Goal: Task Accomplishment & Management: Use online tool/utility

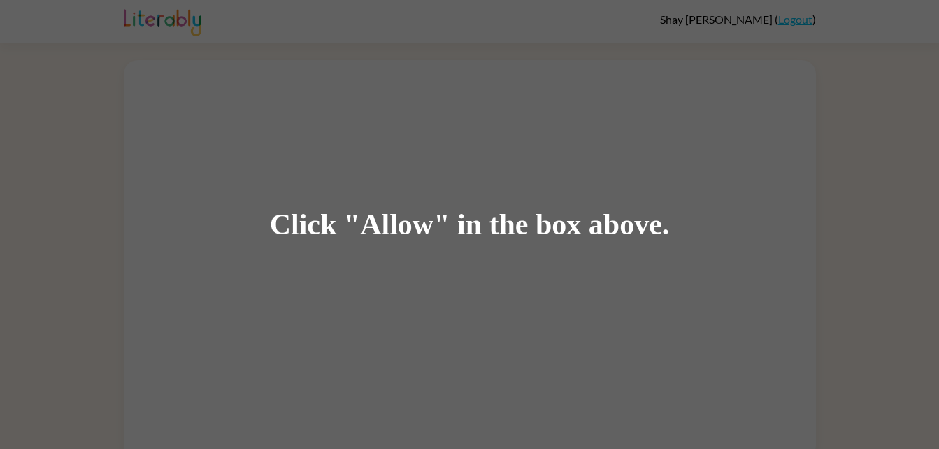
click at [610, 250] on div "Click "Allow" in the box above." at bounding box center [469, 224] width 939 height 449
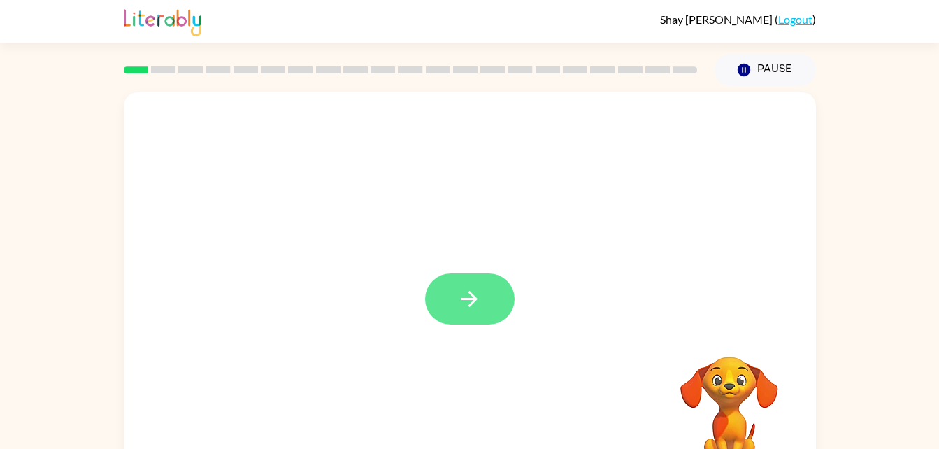
click at [483, 308] on button "button" at bounding box center [470, 298] width 90 height 51
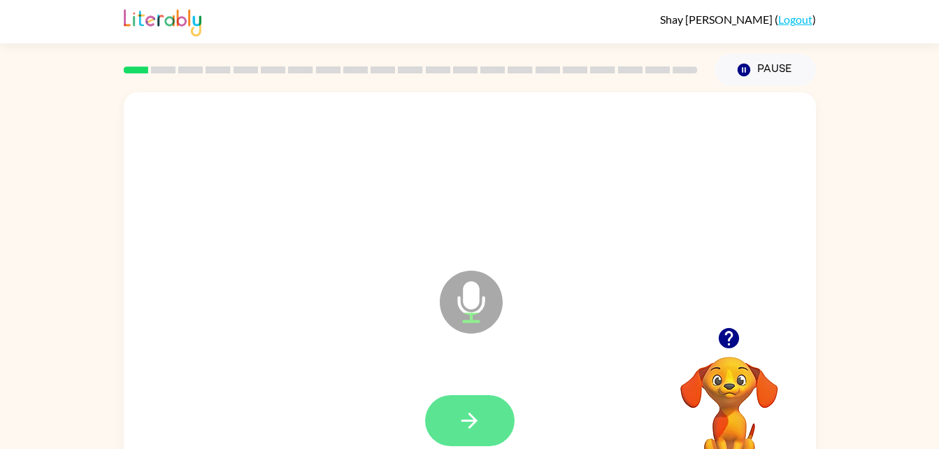
click at [487, 421] on button "button" at bounding box center [470, 420] width 90 height 51
click at [487, 418] on button "button" at bounding box center [470, 420] width 90 height 51
click at [453, 401] on button "button" at bounding box center [470, 420] width 90 height 51
click at [483, 415] on button "button" at bounding box center [470, 420] width 90 height 51
click at [482, 425] on button "button" at bounding box center [470, 420] width 90 height 51
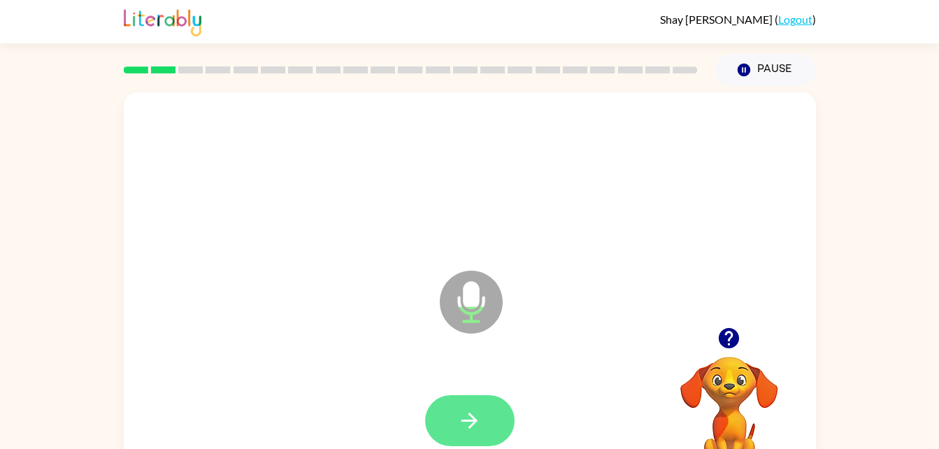
click at [485, 421] on button "button" at bounding box center [470, 420] width 90 height 51
click at [481, 378] on div at bounding box center [470, 421] width 664 height 115
click at [490, 418] on button "button" at bounding box center [470, 420] width 90 height 51
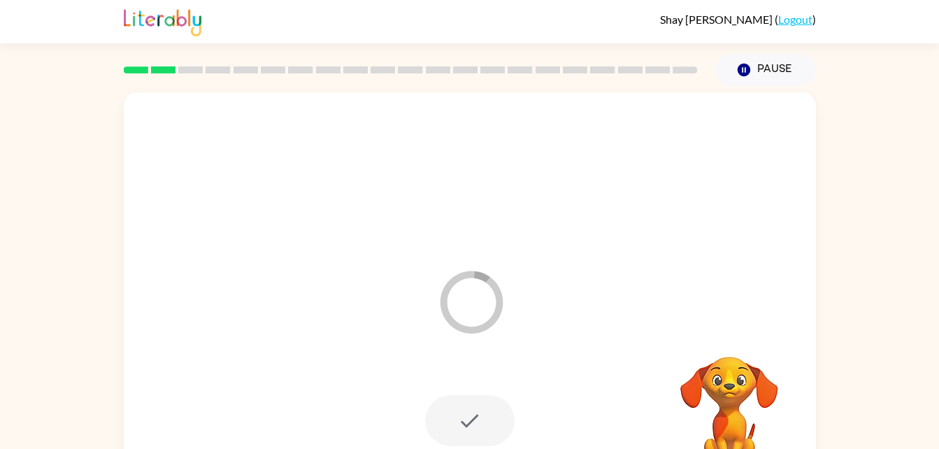
click at [141, 35] on img at bounding box center [163, 21] width 78 height 31
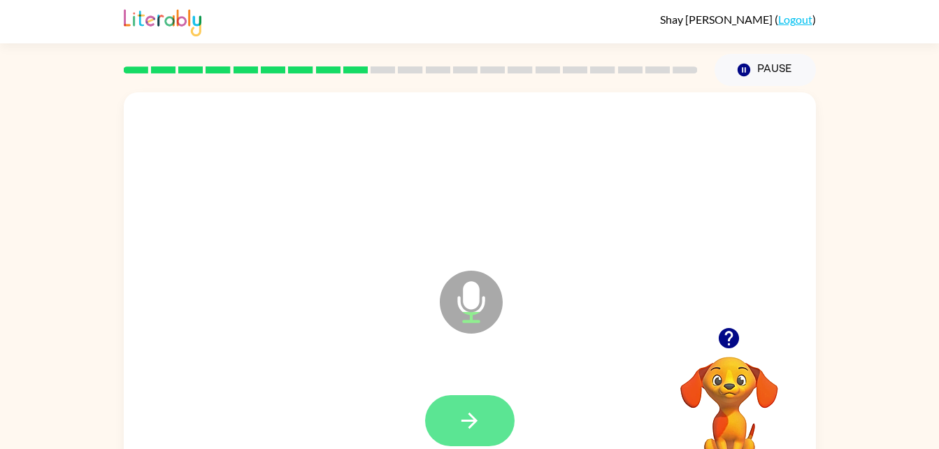
click at [488, 435] on button "button" at bounding box center [470, 420] width 90 height 51
click at [489, 416] on button "button" at bounding box center [470, 420] width 90 height 51
click at [485, 419] on button "button" at bounding box center [470, 420] width 90 height 51
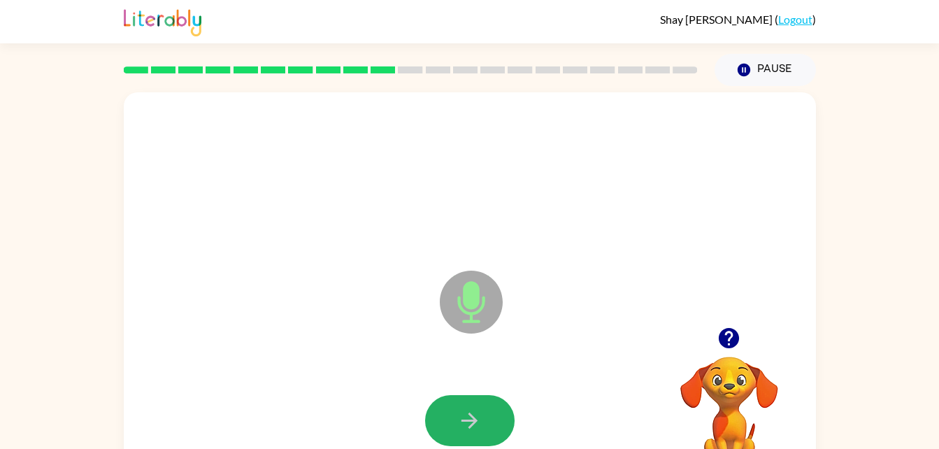
click at [485, 419] on button "button" at bounding box center [470, 420] width 90 height 51
click at [488, 421] on button "button" at bounding box center [470, 420] width 90 height 51
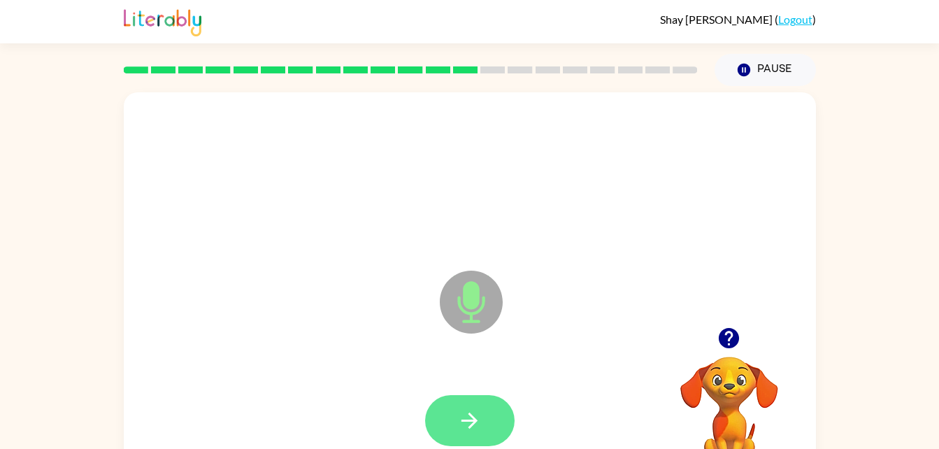
click at [477, 415] on icon "button" at bounding box center [469, 420] width 24 height 24
click at [467, 420] on icon "button" at bounding box center [470, 421] width 16 height 16
click at [497, 418] on button "button" at bounding box center [470, 420] width 90 height 51
click at [492, 423] on button "button" at bounding box center [470, 420] width 90 height 51
click at [477, 420] on icon "button" at bounding box center [469, 420] width 24 height 24
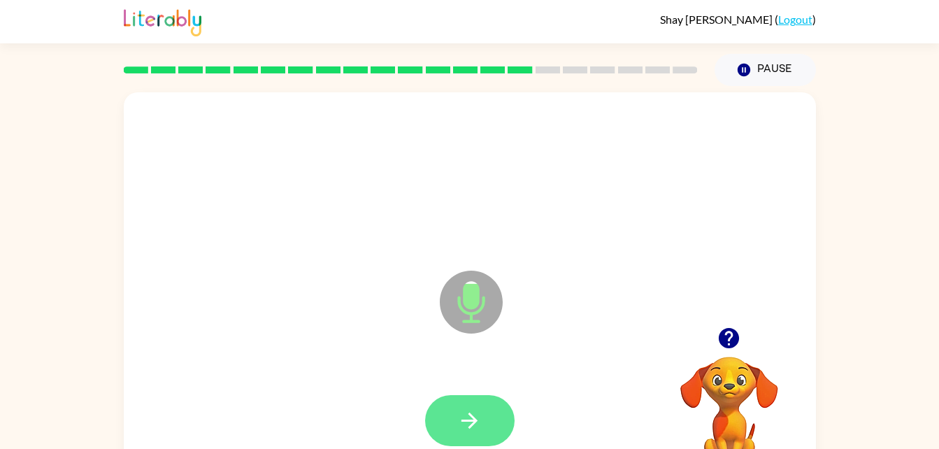
click at [466, 410] on icon "button" at bounding box center [469, 420] width 24 height 24
click at [489, 416] on button "button" at bounding box center [470, 420] width 90 height 51
click at [492, 417] on button "button" at bounding box center [470, 420] width 90 height 51
click at [473, 402] on button "button" at bounding box center [470, 420] width 90 height 51
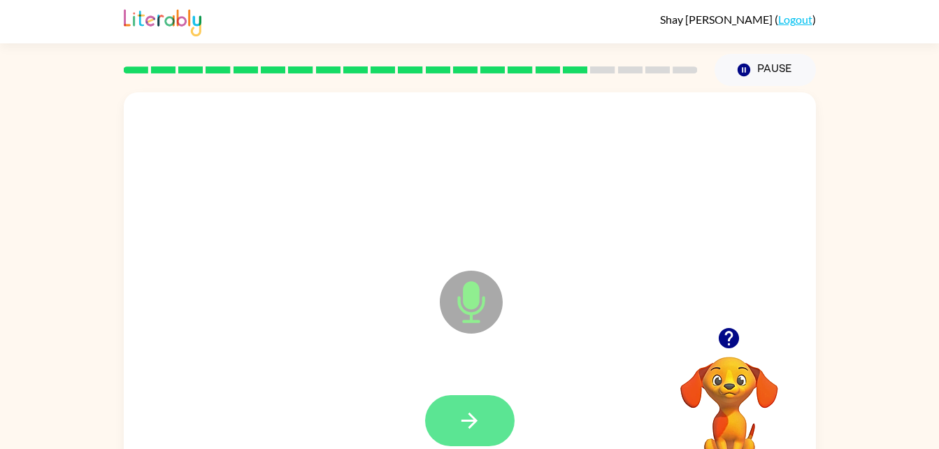
click at [502, 427] on button "button" at bounding box center [470, 420] width 90 height 51
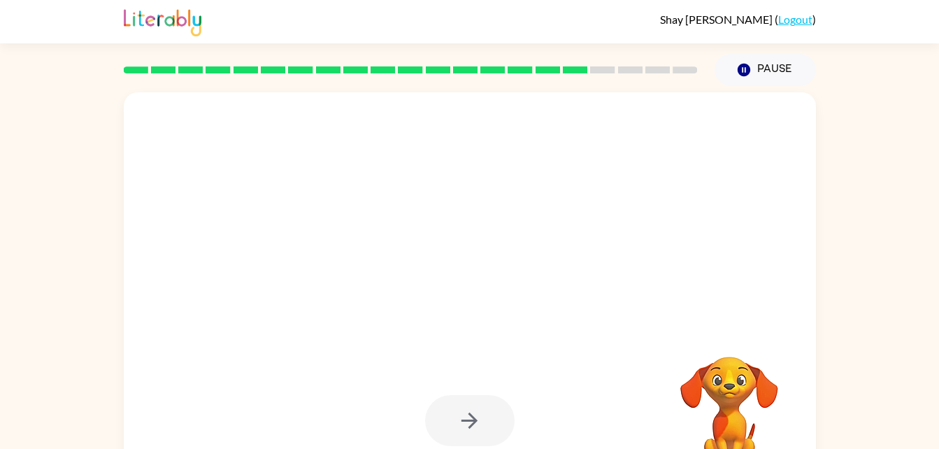
click at [525, 431] on div at bounding box center [470, 421] width 664 height 115
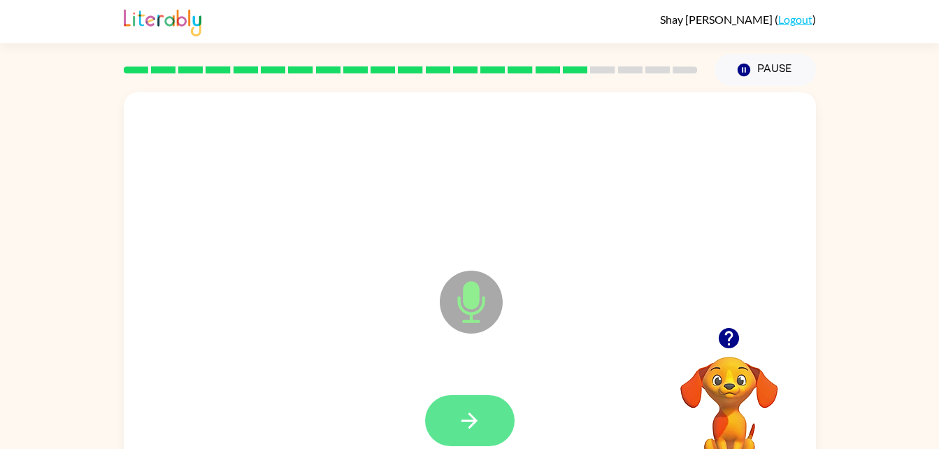
click at [499, 411] on button "button" at bounding box center [470, 420] width 90 height 51
click at [483, 427] on button "button" at bounding box center [470, 420] width 90 height 51
click at [489, 415] on button "button" at bounding box center [470, 420] width 90 height 51
click at [500, 420] on button "button" at bounding box center [470, 420] width 90 height 51
click at [480, 397] on button "button" at bounding box center [470, 420] width 90 height 51
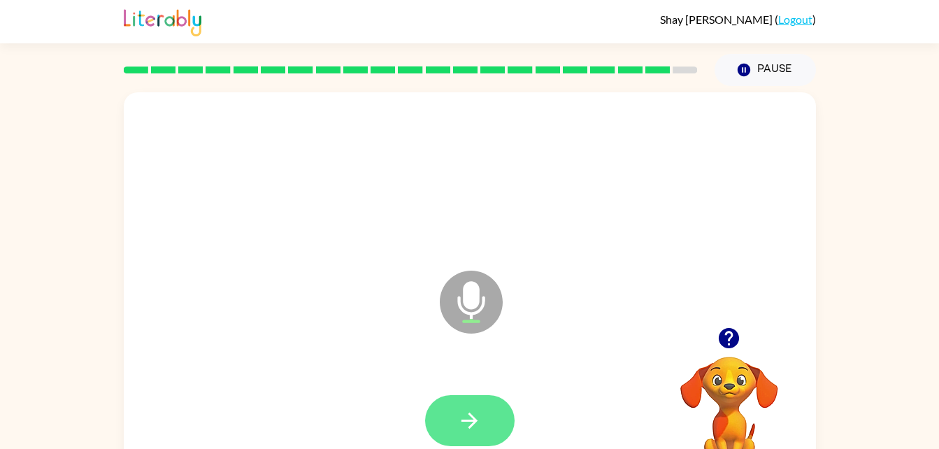
click at [480, 429] on icon "button" at bounding box center [469, 420] width 24 height 24
click at [481, 421] on icon "button" at bounding box center [469, 420] width 24 height 24
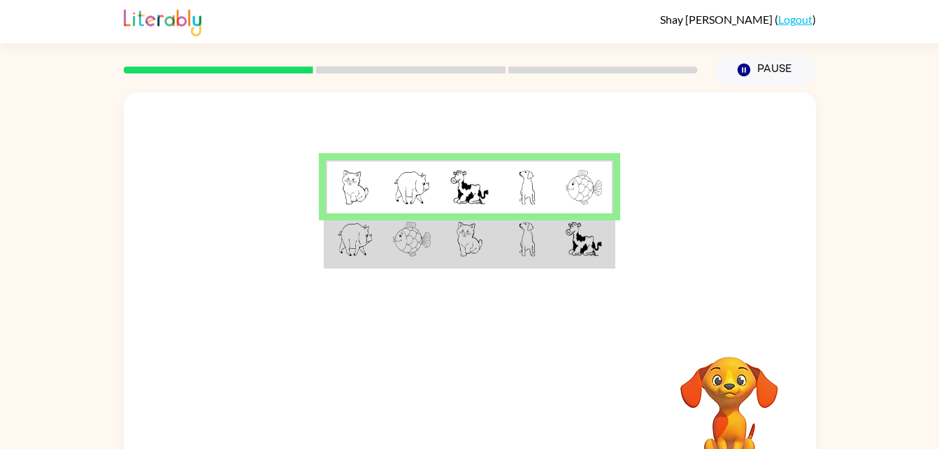
click at [557, 185] on td at bounding box center [584, 187] width 57 height 54
click at [466, 80] on div at bounding box center [410, 69] width 591 height 49
click at [536, 227] on td at bounding box center [527, 240] width 57 height 54
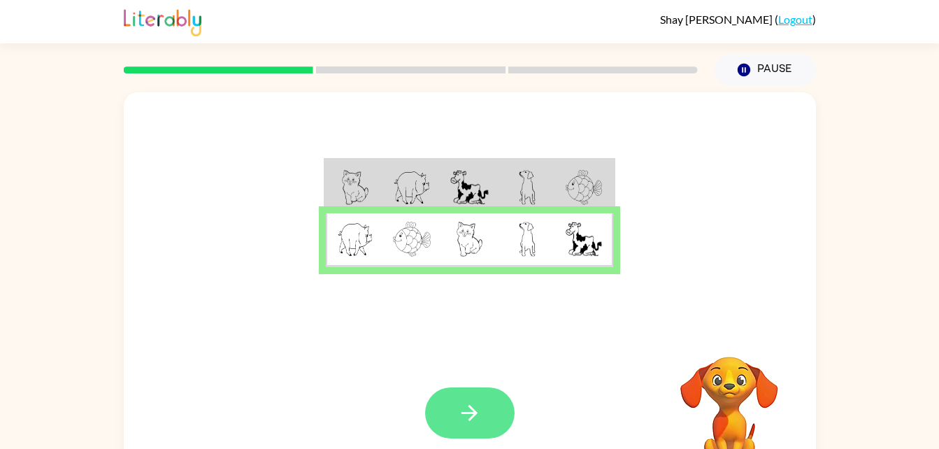
click at [453, 413] on button "button" at bounding box center [470, 412] width 90 height 51
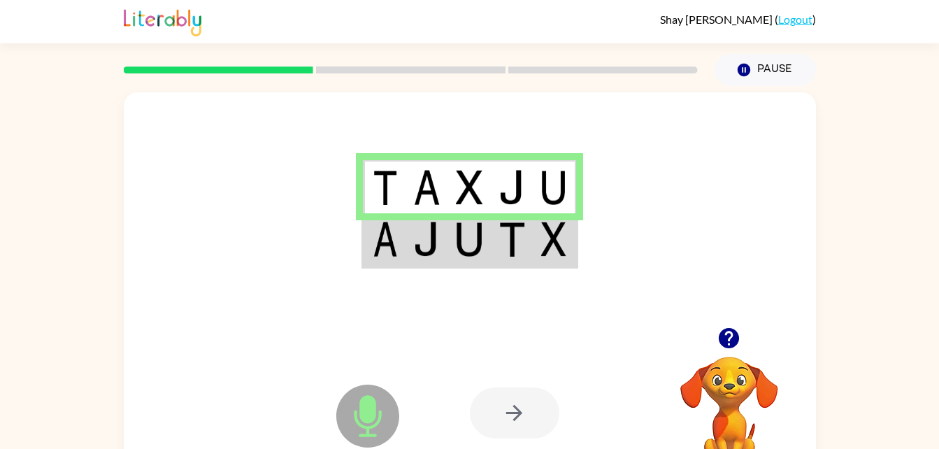
click at [546, 221] on td at bounding box center [555, 240] width 43 height 54
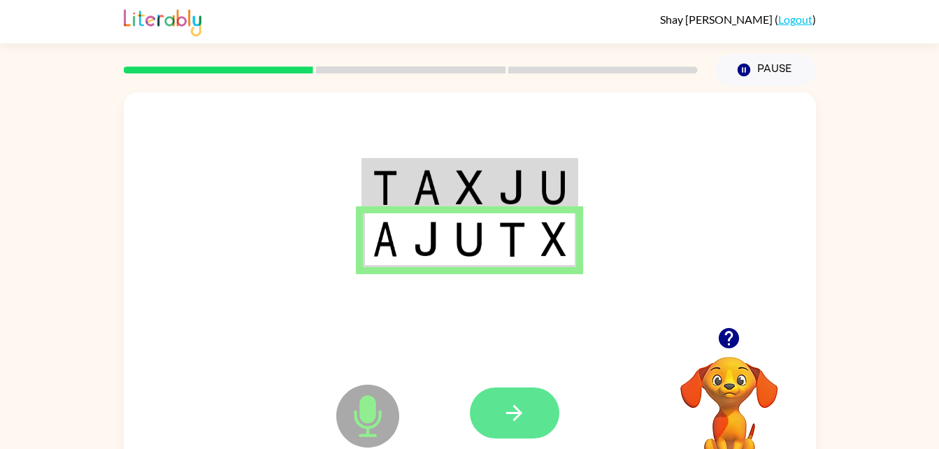
click at [534, 425] on button "button" at bounding box center [515, 412] width 90 height 51
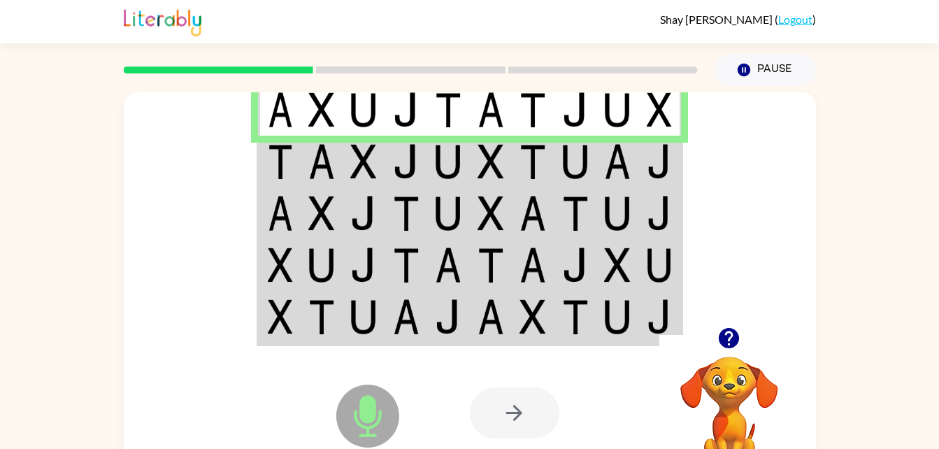
click at [556, 169] on td at bounding box center [576, 162] width 43 height 52
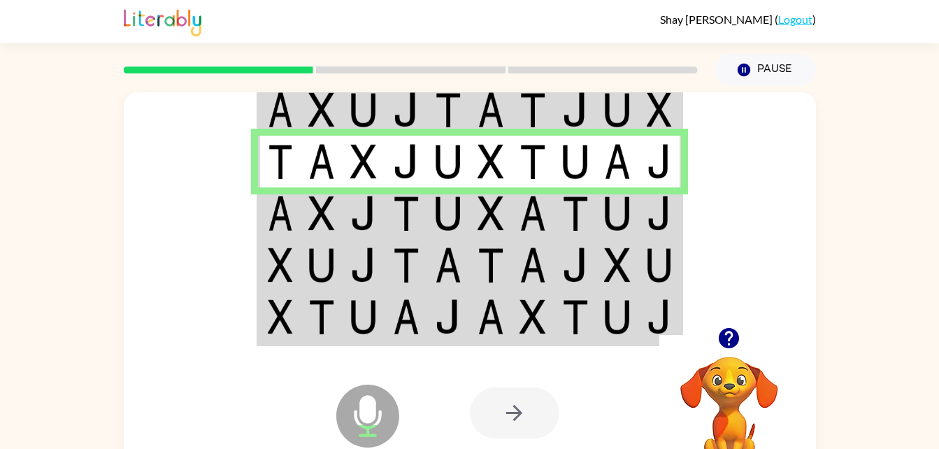
click at [435, 247] on td at bounding box center [448, 265] width 43 height 52
click at [453, 216] on img at bounding box center [448, 213] width 27 height 35
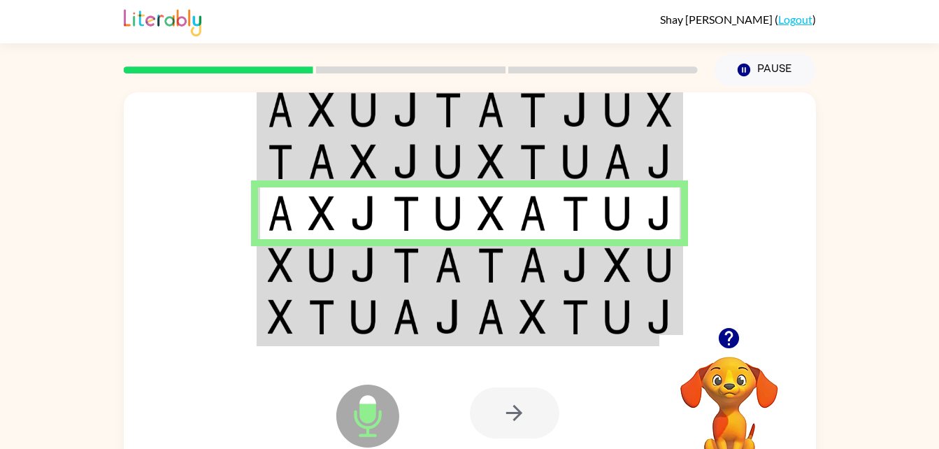
click at [515, 250] on td at bounding box center [533, 265] width 43 height 52
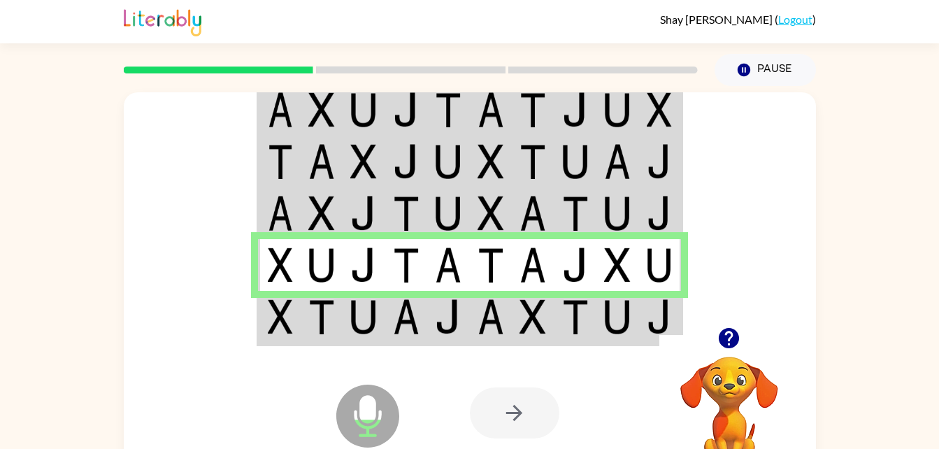
click at [418, 321] on img at bounding box center [406, 316] width 27 height 35
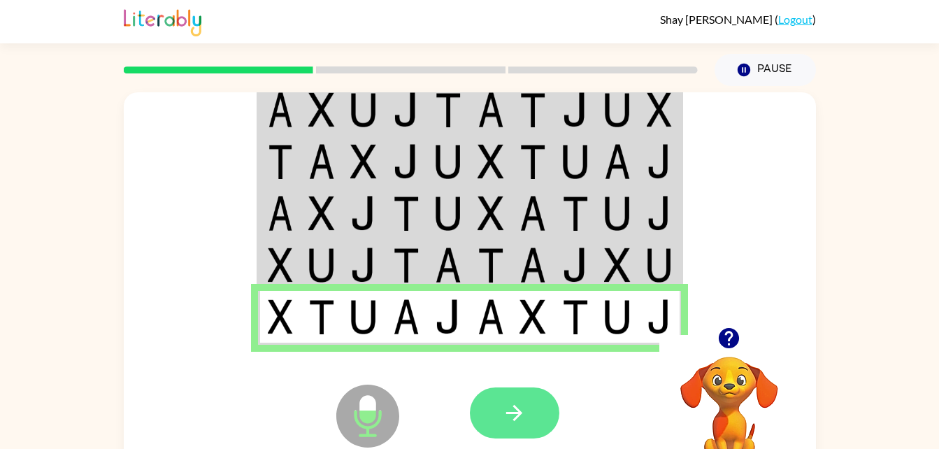
click at [514, 397] on button "button" at bounding box center [515, 412] width 90 height 51
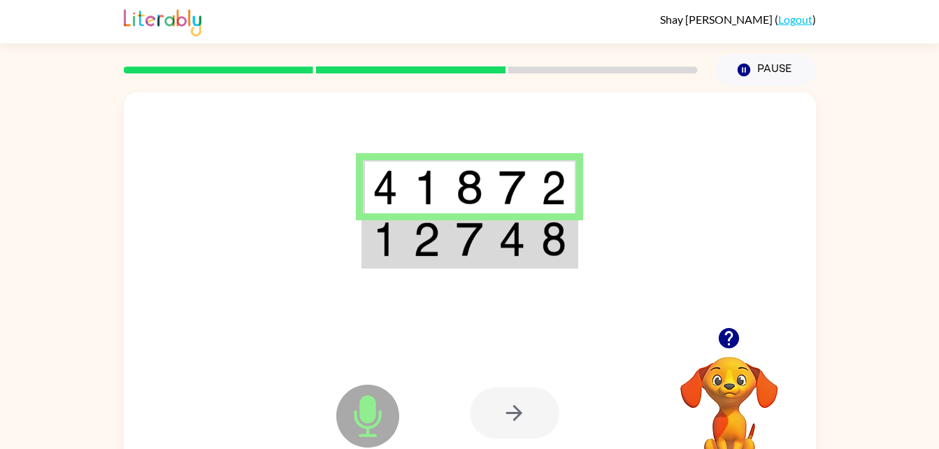
click at [541, 186] on td at bounding box center [555, 187] width 43 height 54
click at [542, 245] on img at bounding box center [553, 239] width 25 height 35
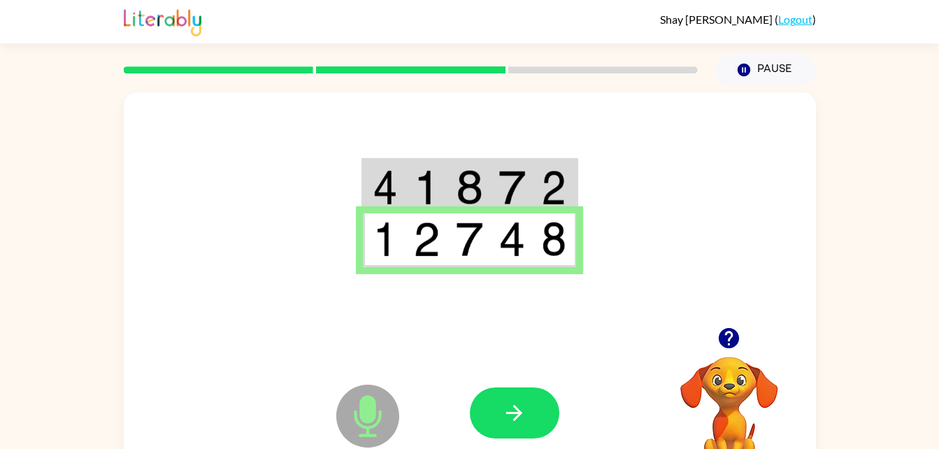
click at [560, 198] on img at bounding box center [553, 187] width 25 height 35
click at [534, 185] on td at bounding box center [555, 187] width 43 height 54
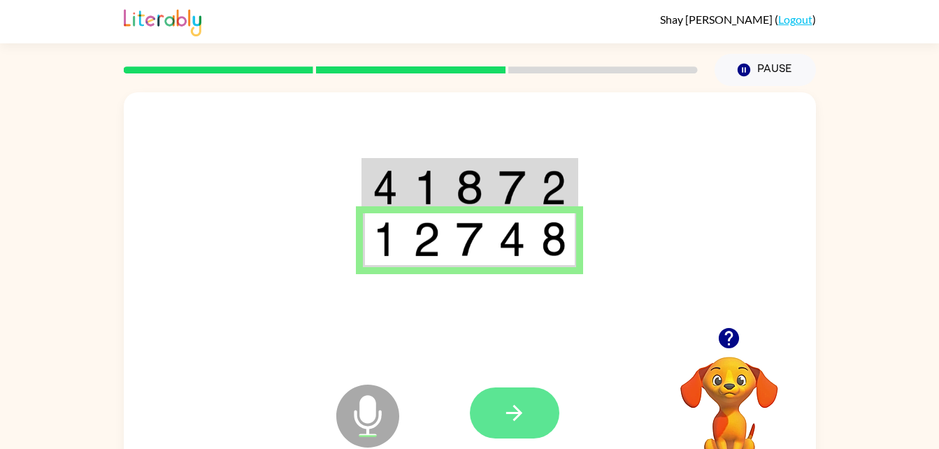
click at [518, 406] on icon "button" at bounding box center [514, 413] width 24 height 24
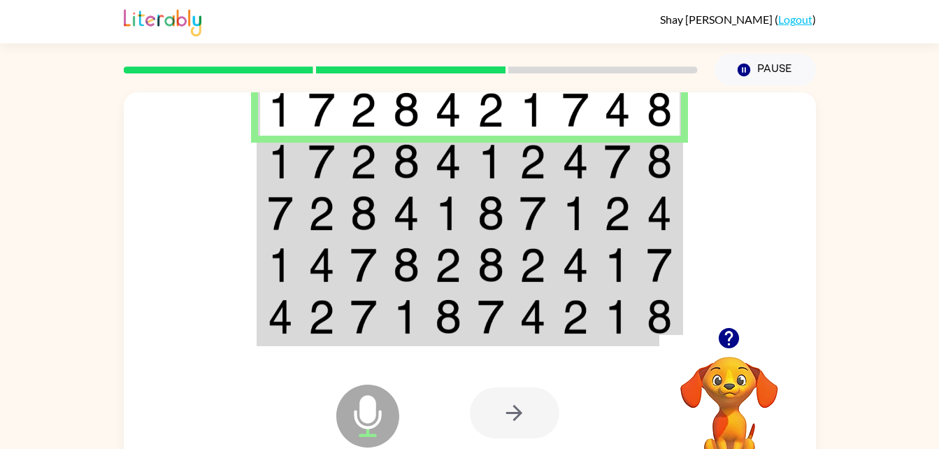
click at [394, 163] on img at bounding box center [406, 161] width 27 height 35
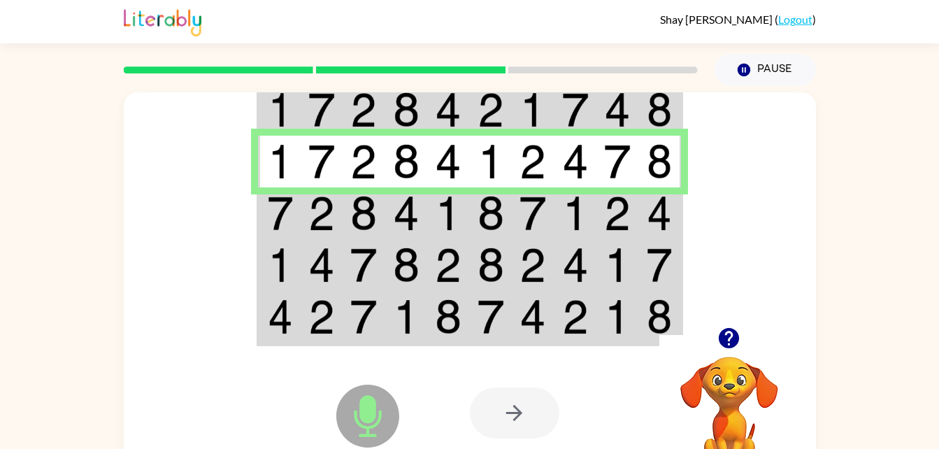
click at [515, 220] on td at bounding box center [533, 213] width 43 height 52
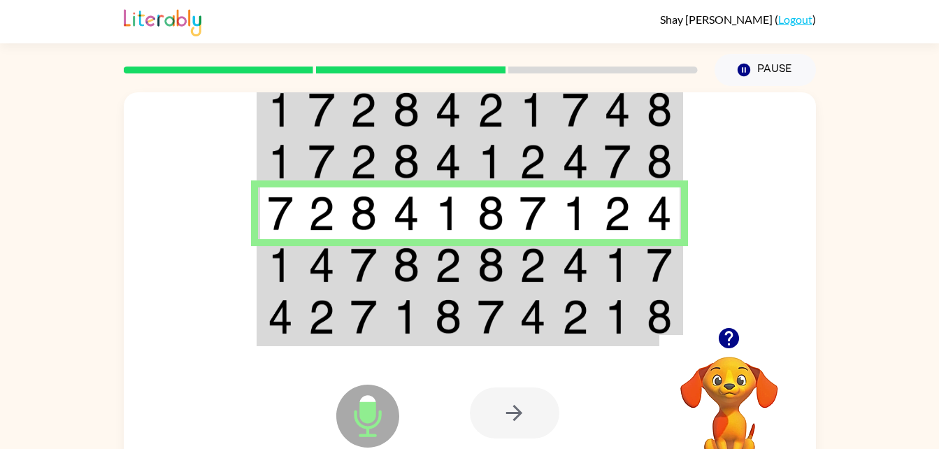
click at [484, 266] on img at bounding box center [491, 265] width 27 height 35
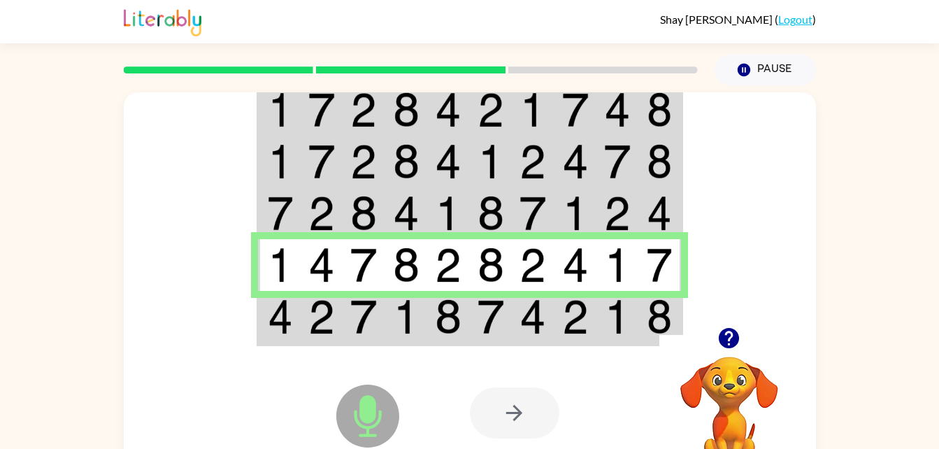
click at [517, 334] on td at bounding box center [533, 318] width 43 height 54
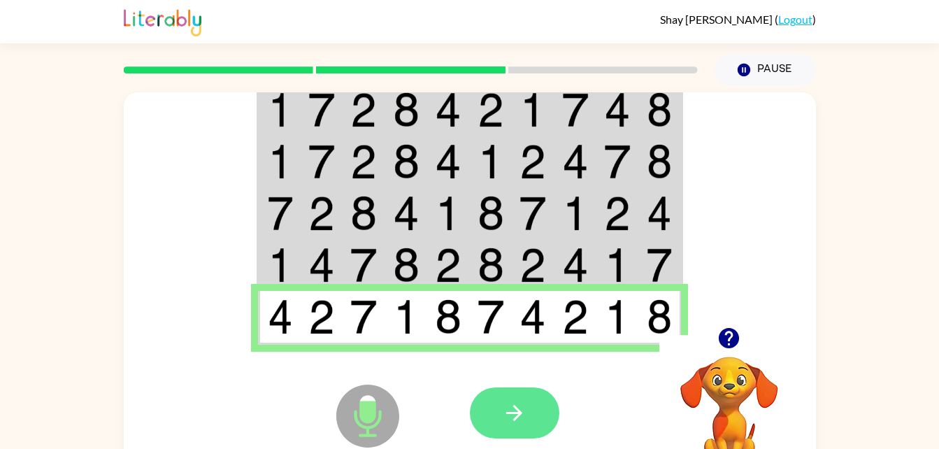
click at [524, 413] on icon "button" at bounding box center [514, 413] width 24 height 24
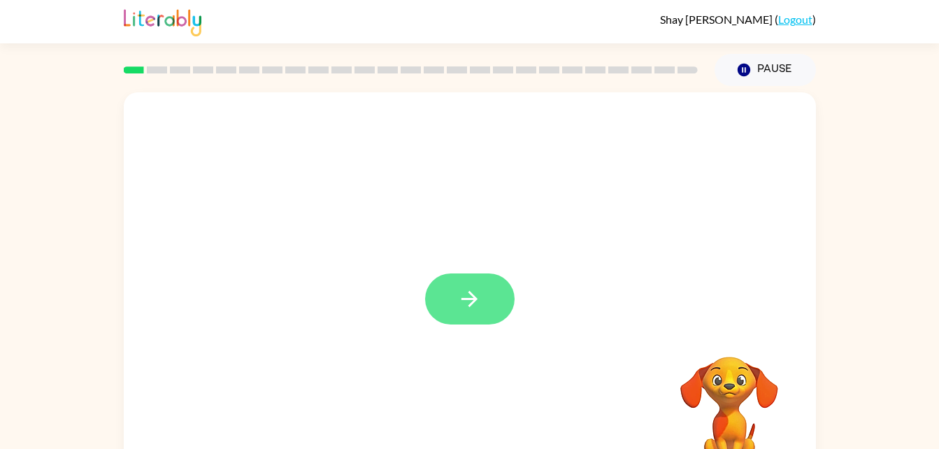
click at [487, 300] on button "button" at bounding box center [470, 298] width 90 height 51
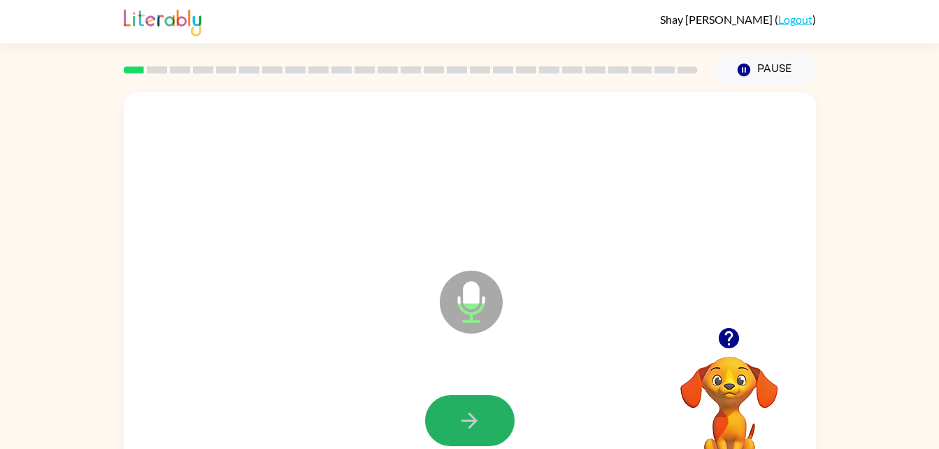
click at [476, 397] on button "button" at bounding box center [470, 420] width 90 height 51
click at [474, 408] on icon "button" at bounding box center [469, 420] width 24 height 24
click at [469, 415] on icon "button" at bounding box center [470, 421] width 16 height 16
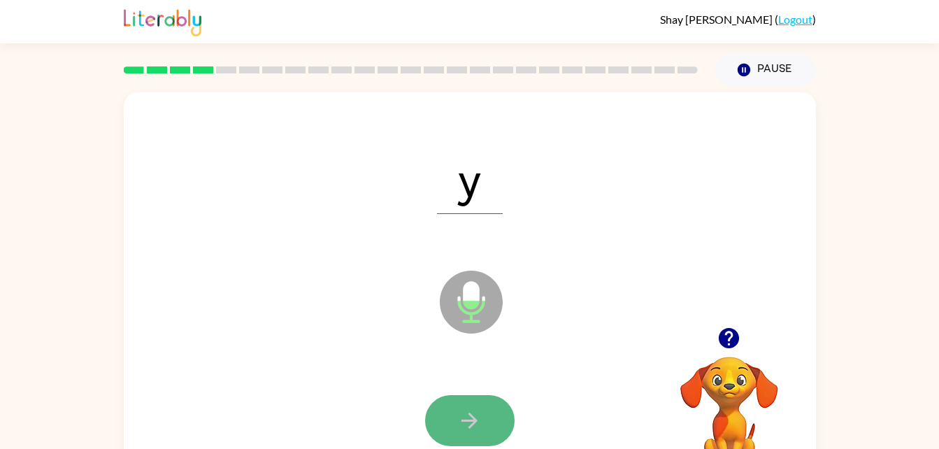
click at [469, 417] on icon "button" at bounding box center [469, 420] width 24 height 24
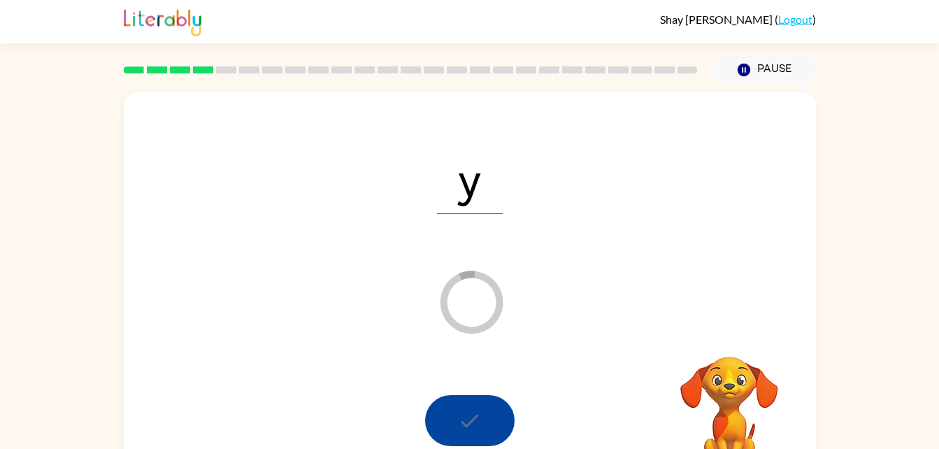
click at [469, 417] on div at bounding box center [470, 420] width 90 height 51
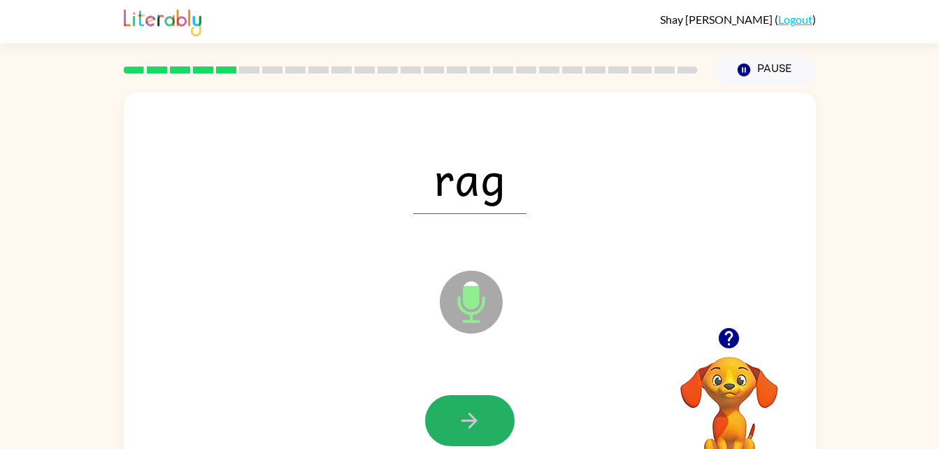
click at [469, 417] on icon "button" at bounding box center [469, 420] width 24 height 24
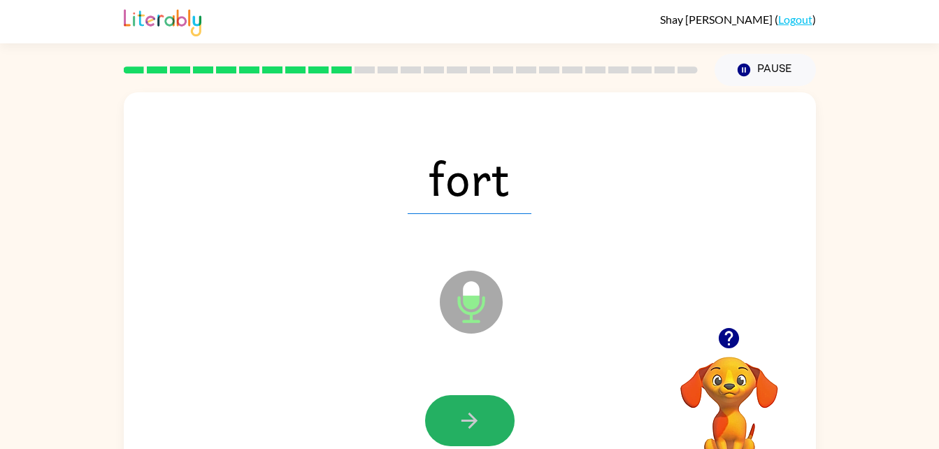
click at [469, 417] on icon "button" at bounding box center [469, 420] width 24 height 24
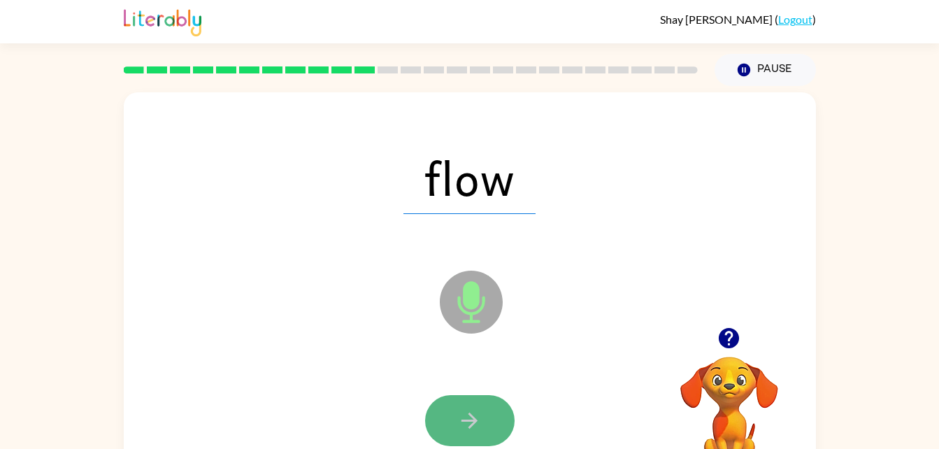
click at [453, 418] on button "button" at bounding box center [470, 420] width 90 height 51
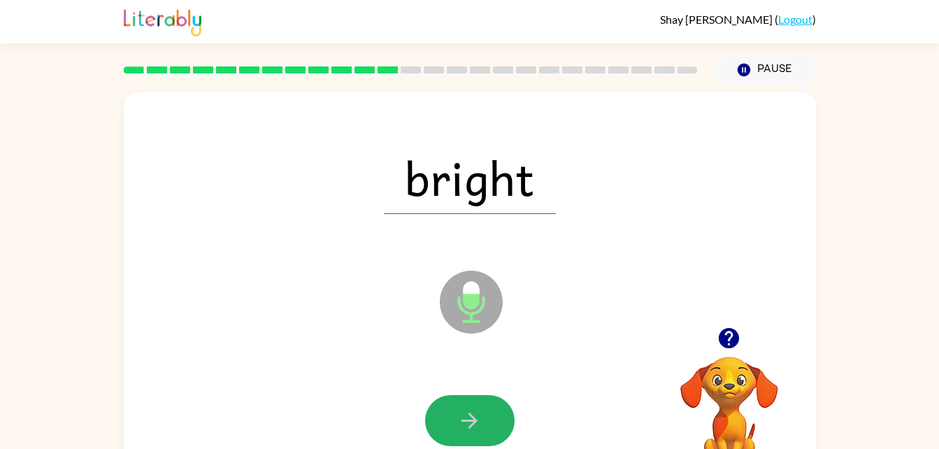
click at [453, 418] on button "button" at bounding box center [470, 420] width 90 height 51
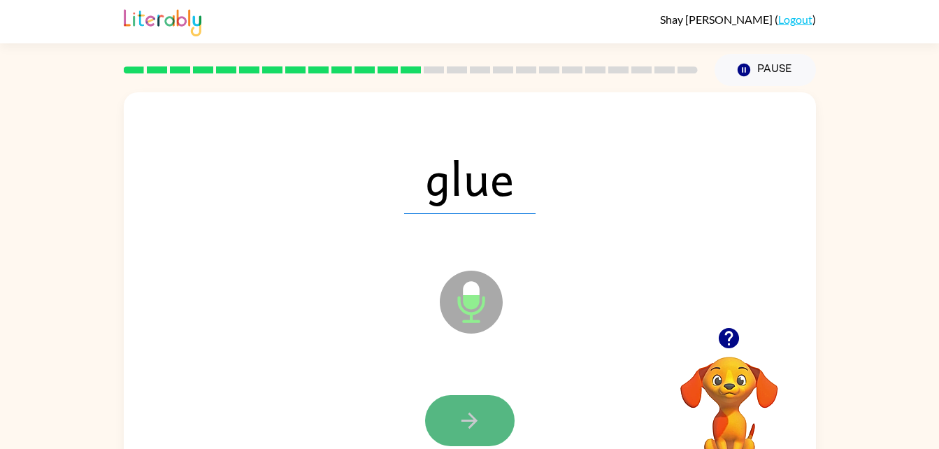
click at [456, 413] on button "button" at bounding box center [470, 420] width 90 height 51
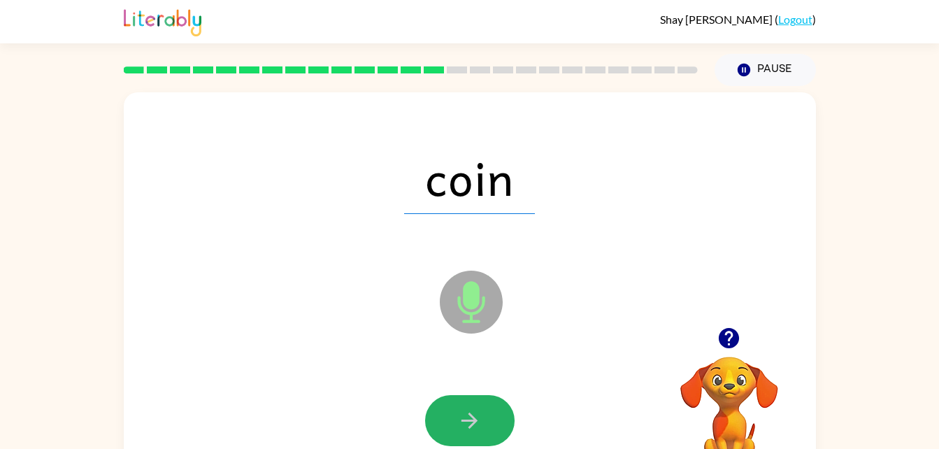
click at [456, 413] on button "button" at bounding box center [470, 420] width 90 height 51
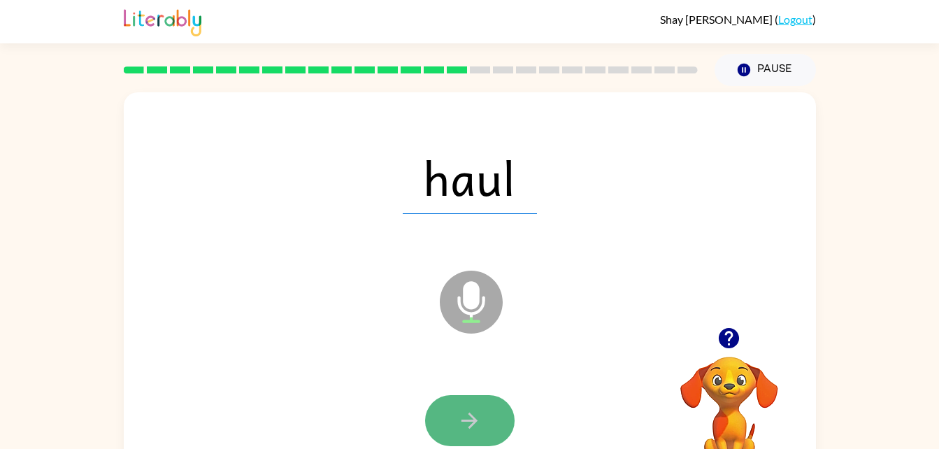
click at [456, 415] on button "button" at bounding box center [470, 420] width 90 height 51
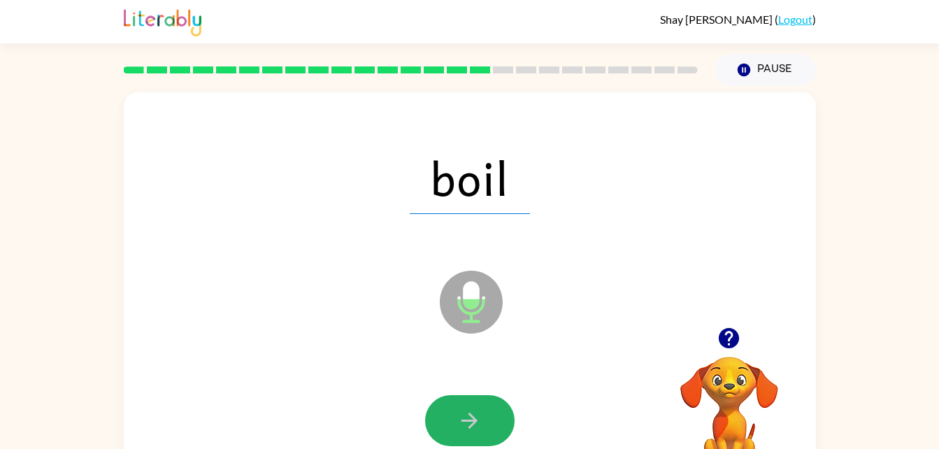
click at [456, 415] on button "button" at bounding box center [470, 420] width 90 height 51
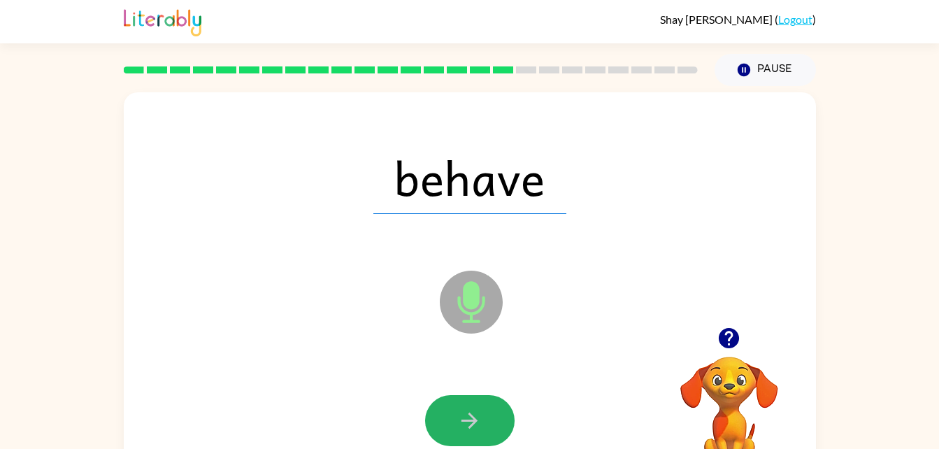
click at [456, 415] on button "button" at bounding box center [470, 420] width 90 height 51
click at [456, 415] on div at bounding box center [470, 420] width 90 height 51
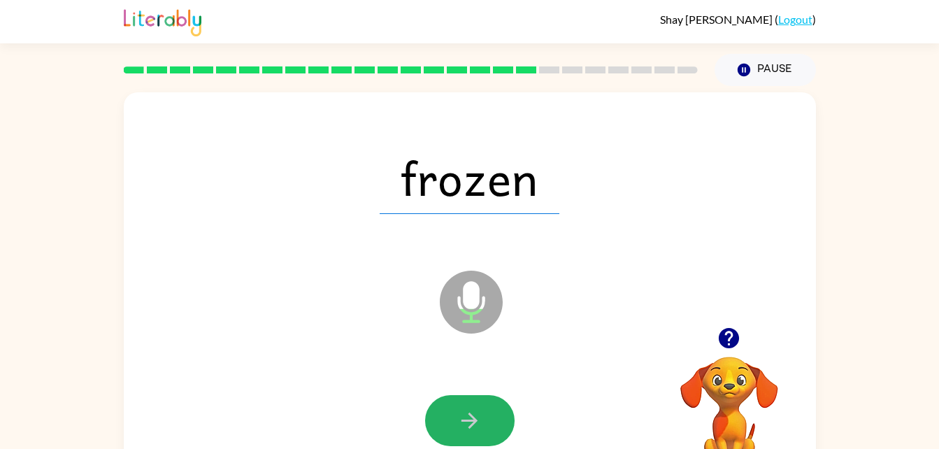
click at [456, 415] on button "button" at bounding box center [470, 420] width 90 height 51
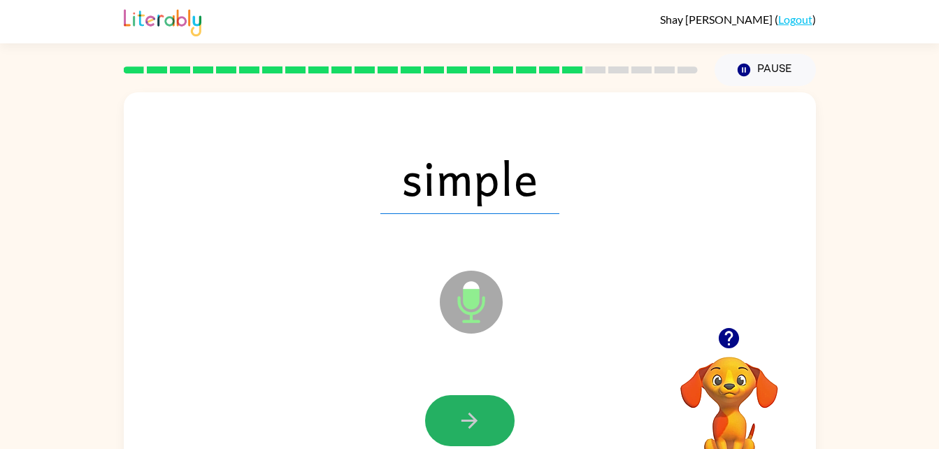
click at [456, 415] on button "button" at bounding box center [470, 420] width 90 height 51
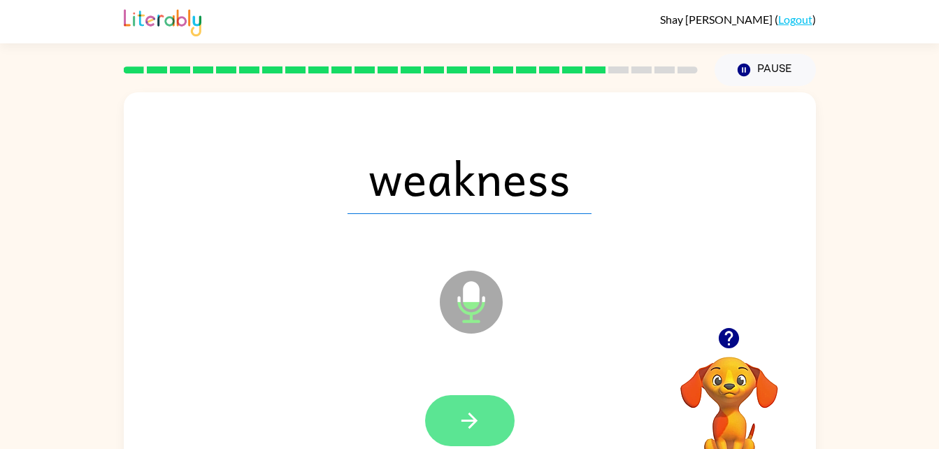
click at [460, 420] on icon "button" at bounding box center [469, 420] width 24 height 24
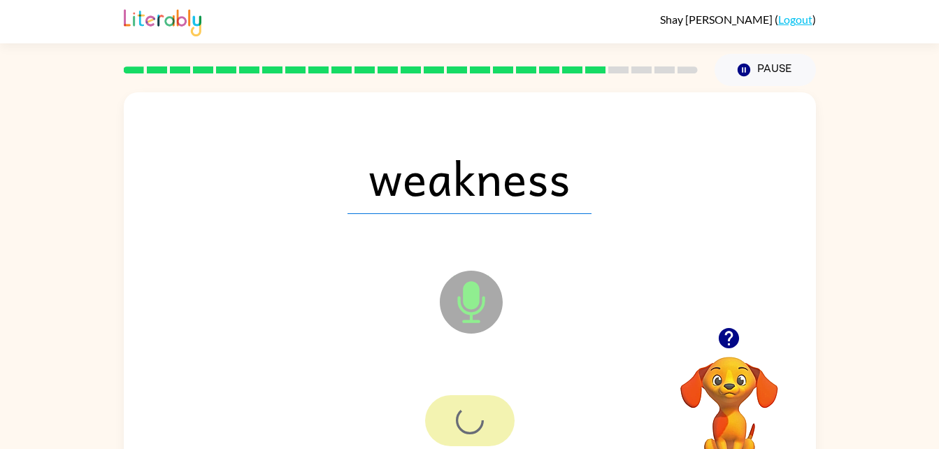
click at [460, 420] on div at bounding box center [470, 420] width 90 height 51
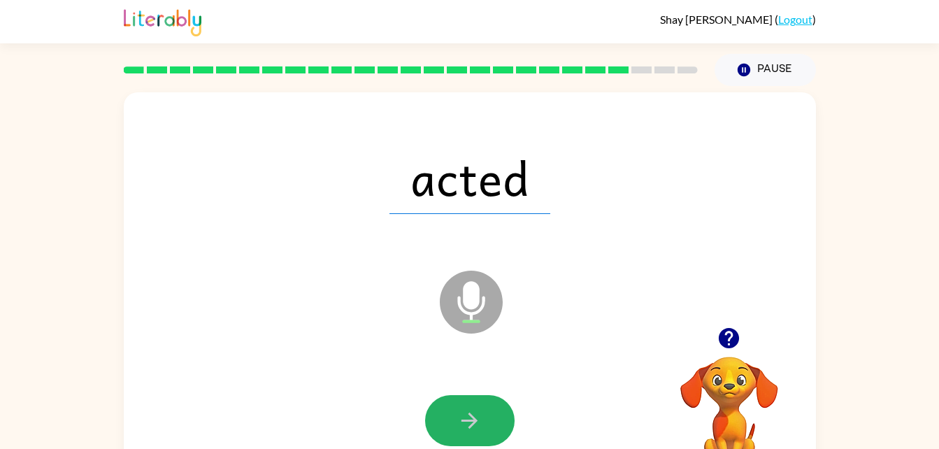
click at [460, 420] on icon "button" at bounding box center [469, 420] width 24 height 24
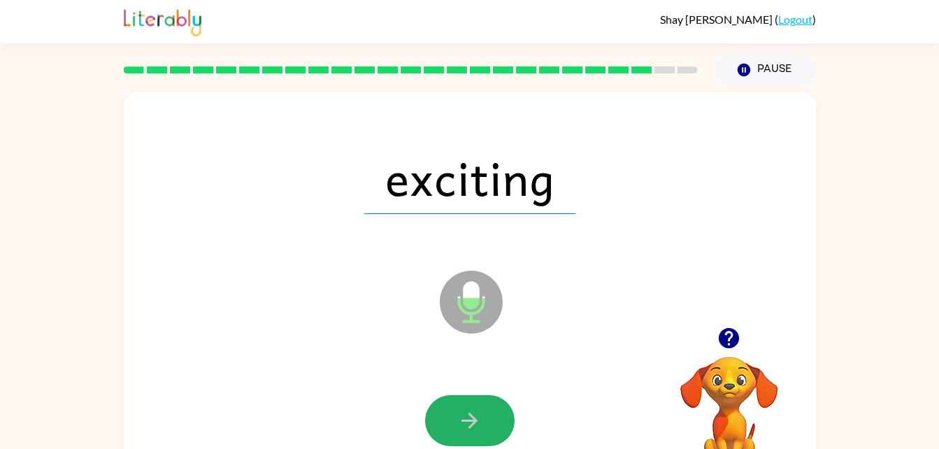
click at [460, 420] on icon "button" at bounding box center [469, 420] width 24 height 24
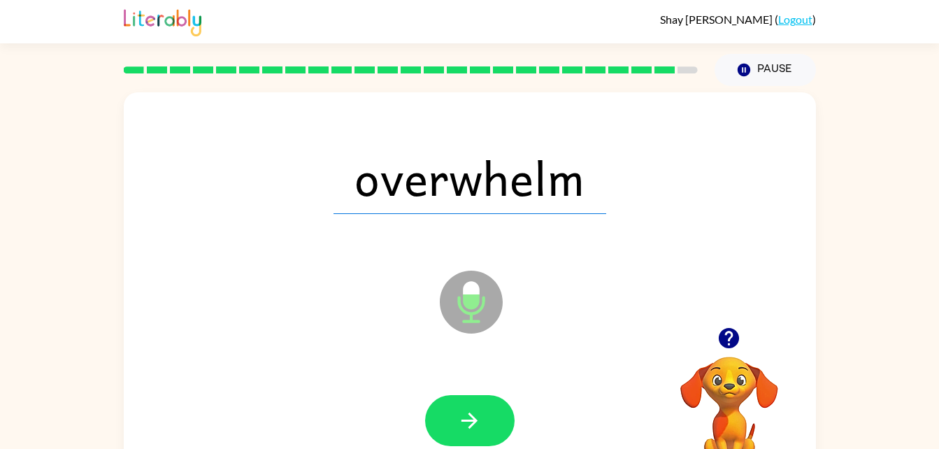
click at [460, 420] on icon "button" at bounding box center [469, 420] width 24 height 24
